Goal: Task Accomplishment & Management: Complete application form

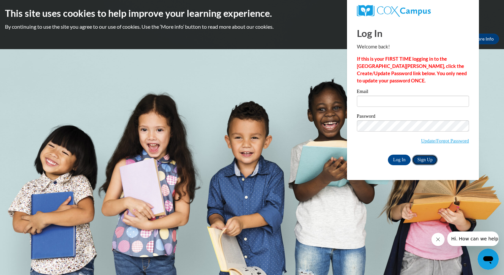
click at [424, 161] on link "Sign Up" at bounding box center [425, 160] width 26 height 11
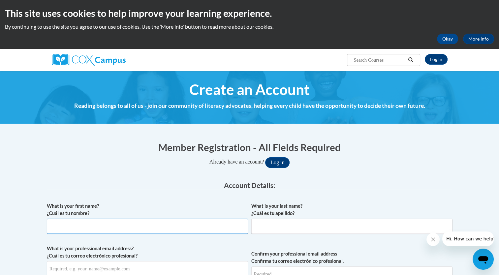
click at [88, 230] on input "What is your first name? ¿Cuál es tu nombre?" at bounding box center [147, 226] width 201 height 15
type input "[PERSON_NAME]"
click at [275, 228] on input "What is your last name? ¿Cuál es tu apellido?" at bounding box center [351, 226] width 201 height 15
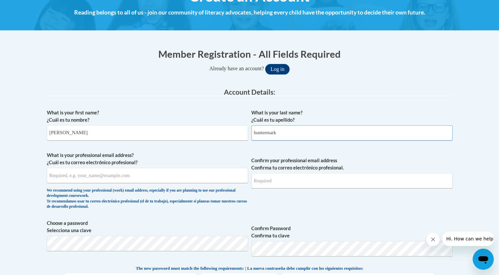
scroll to position [96, 0]
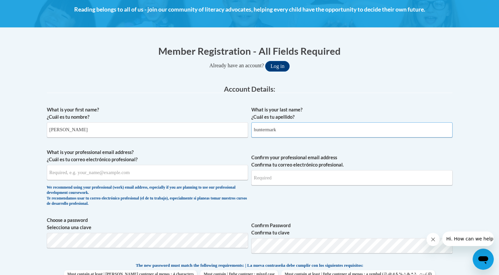
type input "huntermark"
click at [63, 174] on input "What is your professional email address? ¿Cuál es tu correo electrónico profesi…" at bounding box center [147, 172] width 201 height 15
type input "[EMAIL_ADDRESS][DOMAIN_NAME]"
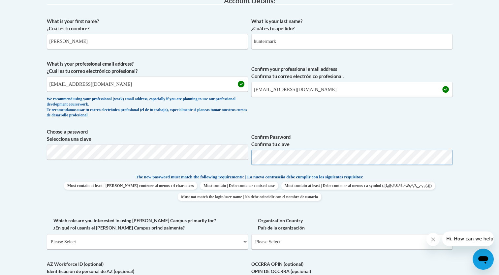
scroll to position [189, 0]
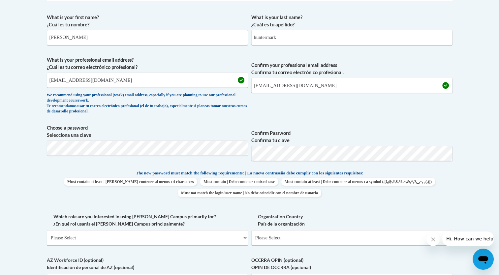
click at [474, 201] on body "This site uses cookies to help improve your learning experience. By continuing …" at bounding box center [249, 210] width 499 height 799
click at [146, 237] on select "Please Select College/University | Colegio/Universidad Community/Nonprofit Part…" at bounding box center [147, 237] width 201 height 15
select select "fbf2d438-af2f-41f8-98f1-81c410e29de3"
click at [47, 230] on select "Please Select College/University | Colegio/Universidad Community/Nonprofit Part…" at bounding box center [147, 237] width 201 height 15
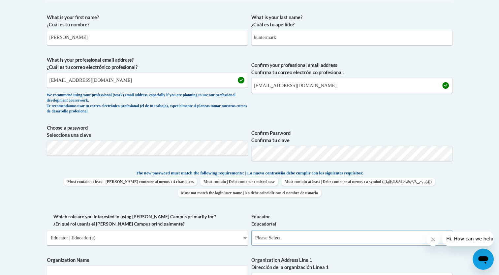
click at [366, 241] on select "Please Select Early Learning/Daycare Teacher/Family Home Care Provider | Maestr…" at bounding box center [351, 237] width 201 height 15
select select "5e2af403-4f2c-4e49-a02f-103e55d7b75b"
click at [251, 230] on select "Please Select Early Learning/Daycare Teacher/Family Home Care Provider | Maestr…" at bounding box center [351, 237] width 201 height 15
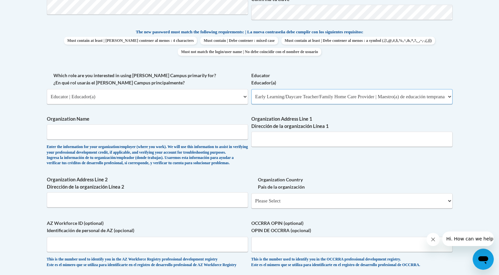
scroll to position [343, 0]
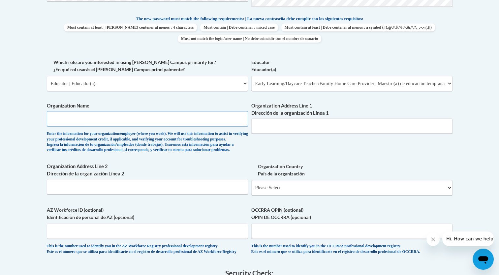
click at [75, 125] on input "Organization Name" at bounding box center [147, 118] width 201 height 15
type input "little wonders child care"
click at [269, 130] on input "Organization Address Line 1 Dirección de la organización Línea 1" at bounding box center [351, 125] width 201 height 15
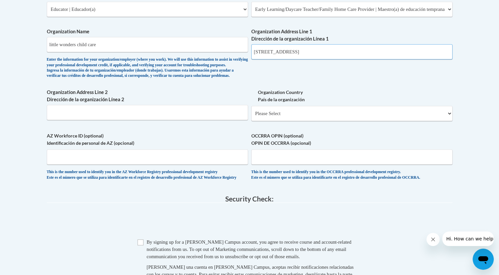
scroll to position [431, 0]
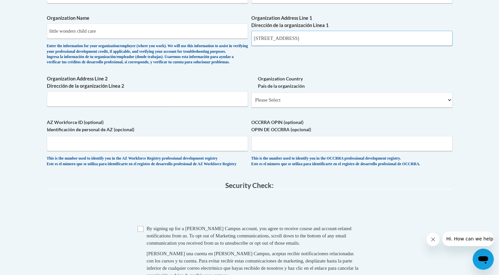
type input "[STREET_ADDRESS]"
drag, startPoint x: 266, startPoint y: 125, endPoint x: 274, endPoint y: 156, distance: 32.2
click at [274, 151] on input "OCCRRA OPIN (optional) OPIN DE OCCRRA (opcional)" at bounding box center [351, 143] width 201 height 15
type input "[DATE]-3938"
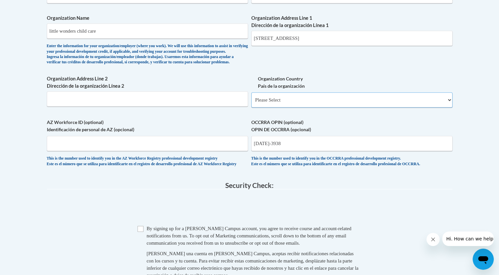
click at [317, 108] on select "Please Select [GEOGRAPHIC_DATA] | [GEOGRAPHIC_DATA] Outside of [GEOGRAPHIC_DATA…" at bounding box center [351, 99] width 201 height 15
select select "ad49bcad-a171-4b2e-b99c-48b446064914"
click at [251, 103] on select "Please Select [GEOGRAPHIC_DATA] | [GEOGRAPHIC_DATA] Outside of [GEOGRAPHIC_DATA…" at bounding box center [351, 99] width 201 height 15
select select
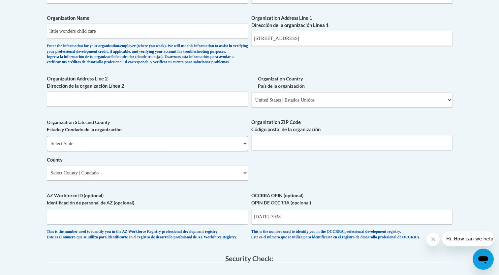
click at [180, 151] on select "Select State [US_STATE] [US_STATE] [US_STATE] [US_STATE] [US_STATE] [US_STATE] …" at bounding box center [147, 143] width 201 height 15
select select "[US_STATE]"
click at [47, 146] on select "Select State [US_STATE] [US_STATE] [US_STATE] [US_STATE] [US_STATE] [US_STATE] …" at bounding box center [147, 143] width 201 height 15
click at [259, 150] on input "Organization ZIP Code Código postal de la organización" at bounding box center [351, 142] width 201 height 15
type input "43616"
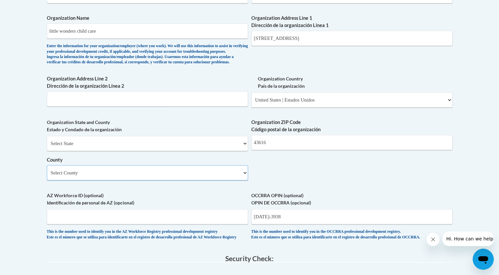
click at [208, 180] on select "Select County [PERSON_NAME][GEOGRAPHIC_DATA] [GEOGRAPHIC_DATA] [GEOGRAPHIC_DATA…" at bounding box center [147, 172] width 201 height 15
select select "[PERSON_NAME]"
click at [47, 176] on select "Select County [PERSON_NAME][GEOGRAPHIC_DATA] [GEOGRAPHIC_DATA] [GEOGRAPHIC_DATA…" at bounding box center [147, 172] width 201 height 15
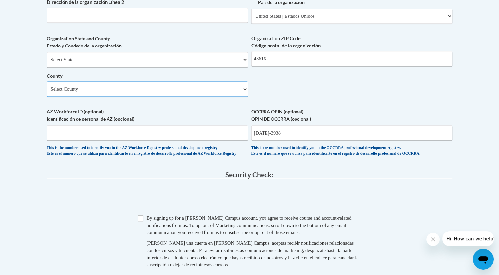
scroll to position [532, 0]
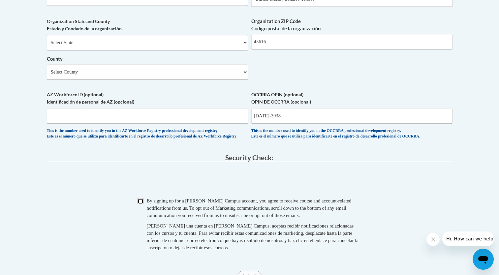
click at [142, 204] on input "Checkbox" at bounding box center [141, 201] width 6 height 6
checkbox input "true"
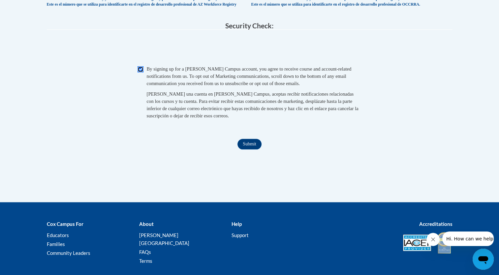
scroll to position [682, 0]
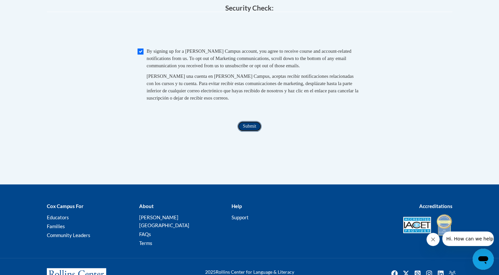
click at [251, 132] on input "Submit" at bounding box center [250, 126] width 24 height 11
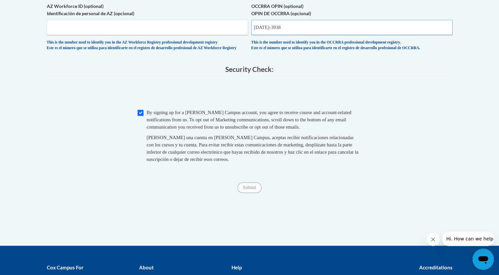
scroll to position [598, 0]
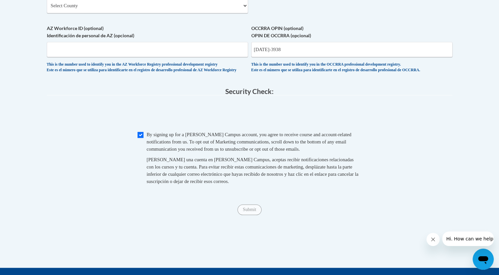
click at [288, 69] on span "OCCRRA OPIN (optional) OPIN DE OCCRRA (opcional) [DATE]-3938 This is the number…" at bounding box center [351, 49] width 201 height 48
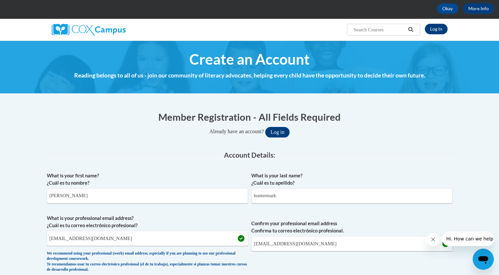
scroll to position [594, 0]
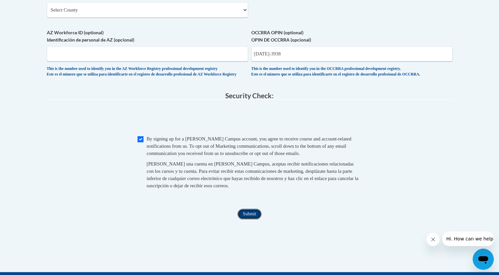
click at [245, 219] on input "Submit" at bounding box center [250, 214] width 24 height 11
type input "1"
click at [255, 219] on input "Submit" at bounding box center [250, 214] width 24 height 11
